Goal: Obtain resource: Obtain resource

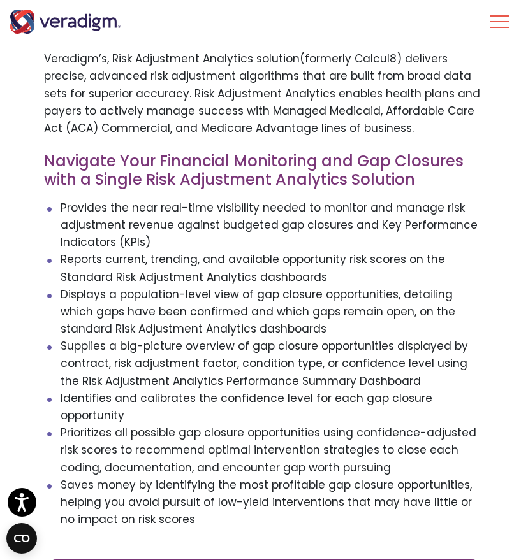
scroll to position [1259, 0]
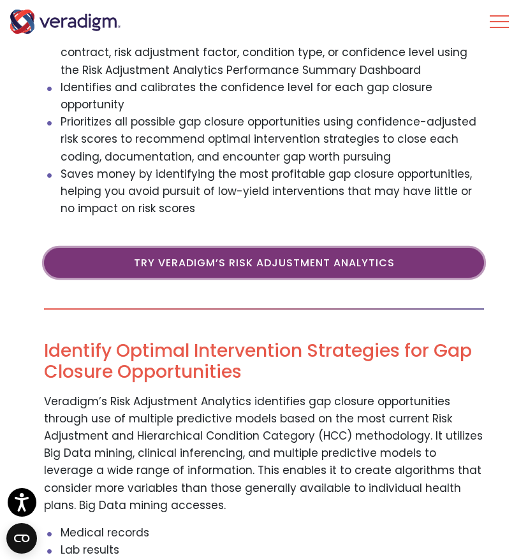
click at [244, 248] on link "Try Veradigm’s Risk Adjustment Analytics" at bounding box center [264, 262] width 440 height 29
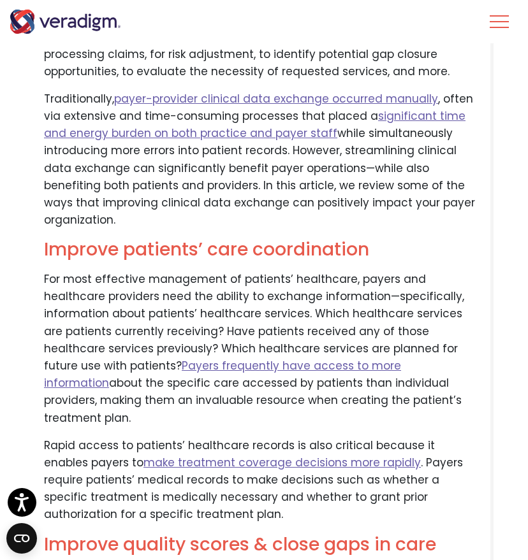
scroll to position [523, 0]
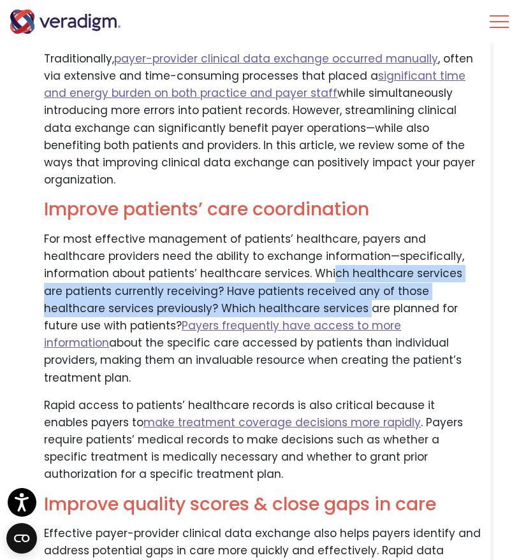
drag, startPoint x: 263, startPoint y: 254, endPoint x: 254, endPoint y: 291, distance: 37.9
click at [254, 291] on p "For most effective management of patients’ healthcare, payers and healthcare pr…" at bounding box center [262, 309] width 437 height 156
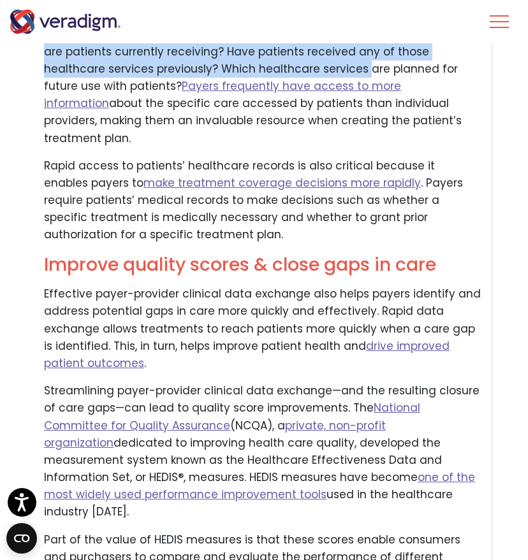
scroll to position [818, 0]
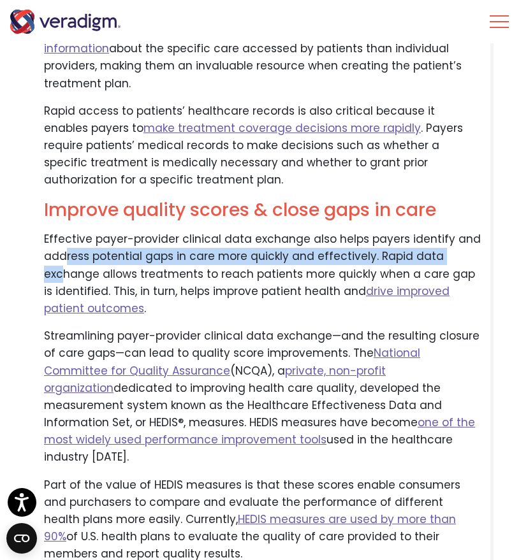
drag, startPoint x: 64, startPoint y: 221, endPoint x: 64, endPoint y: 231, distance: 10.8
click at [64, 231] on p "Effective payer-provider clinical data exchange also helps payers identify and …" at bounding box center [262, 274] width 437 height 87
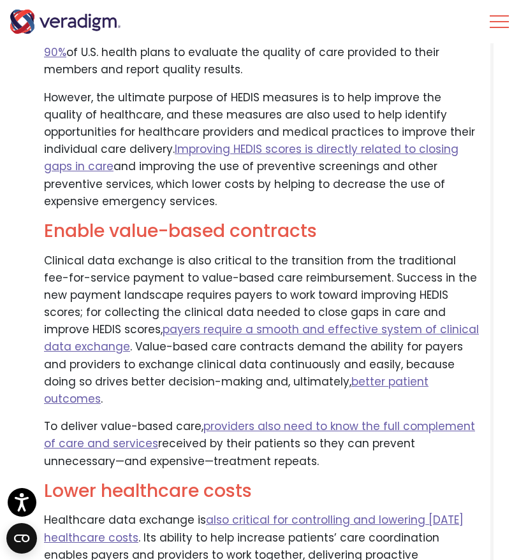
scroll to position [1447, 0]
